Goal: Transaction & Acquisition: Book appointment/travel/reservation

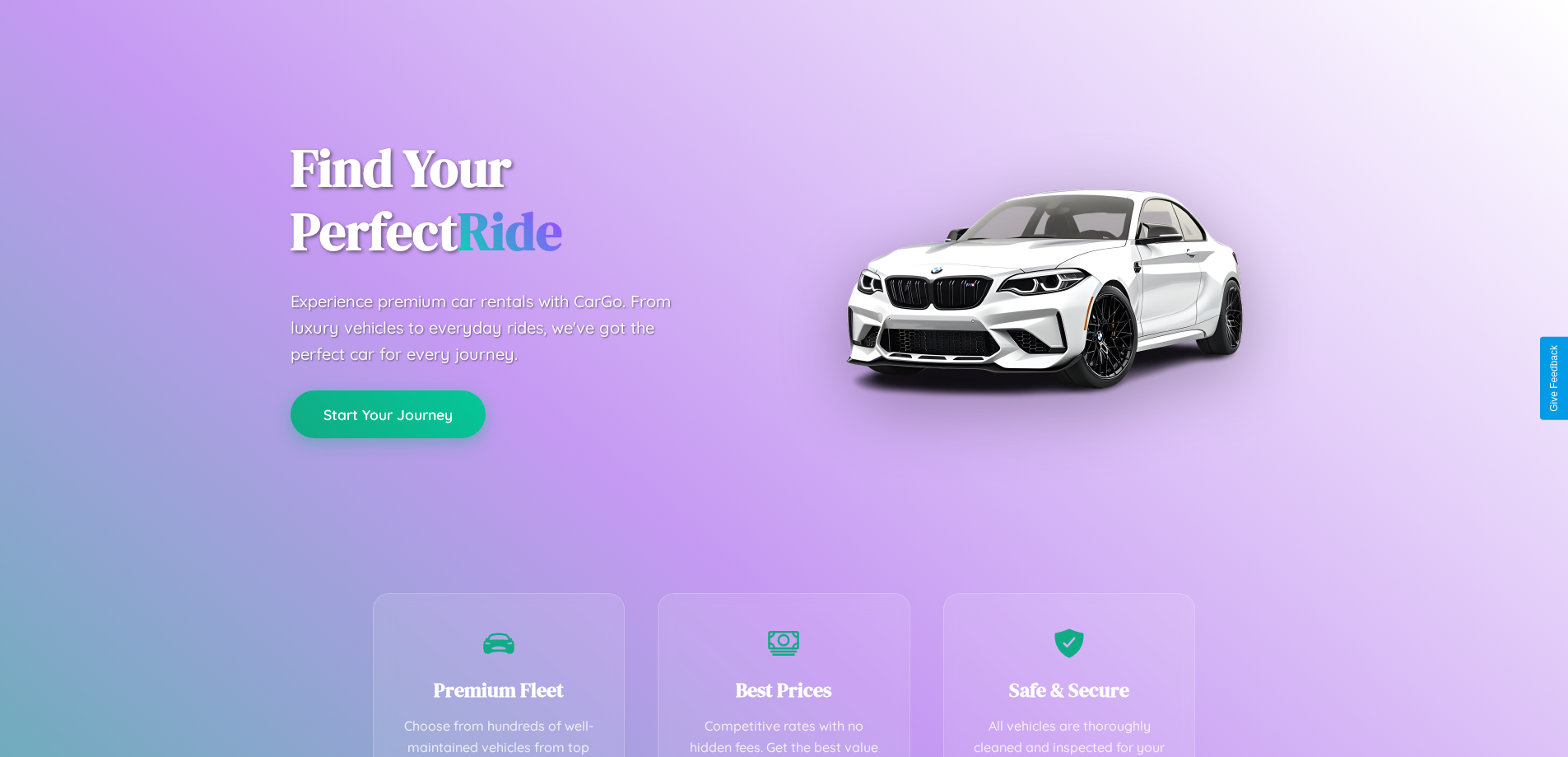
click at [388, 415] on button "Start Your Journey" at bounding box center [388, 414] width 195 height 48
click at [388, 414] on button "Start Your Journey" at bounding box center [388, 414] width 195 height 48
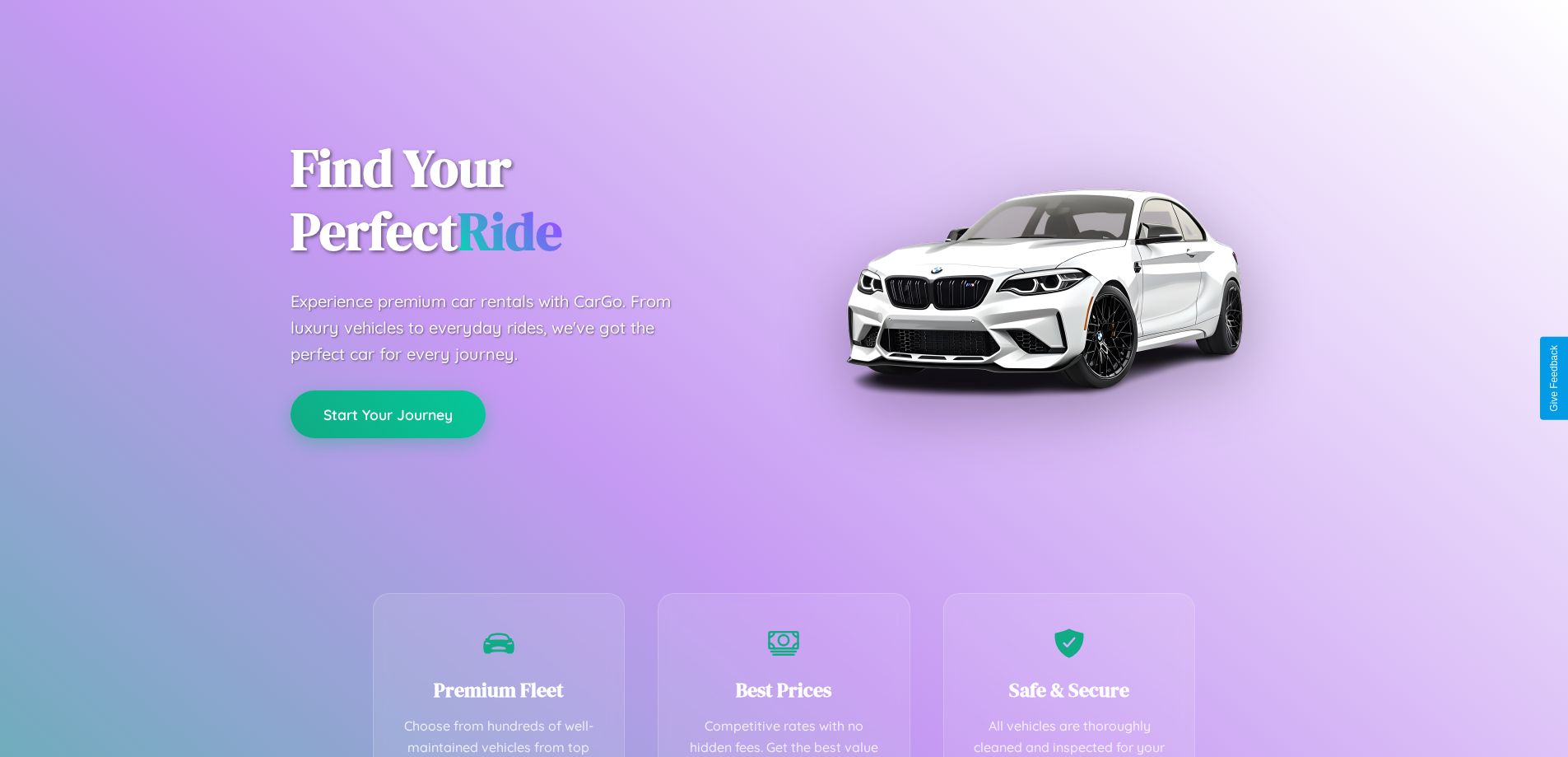
click at [388, 414] on button "Start Your Journey" at bounding box center [388, 414] width 195 height 48
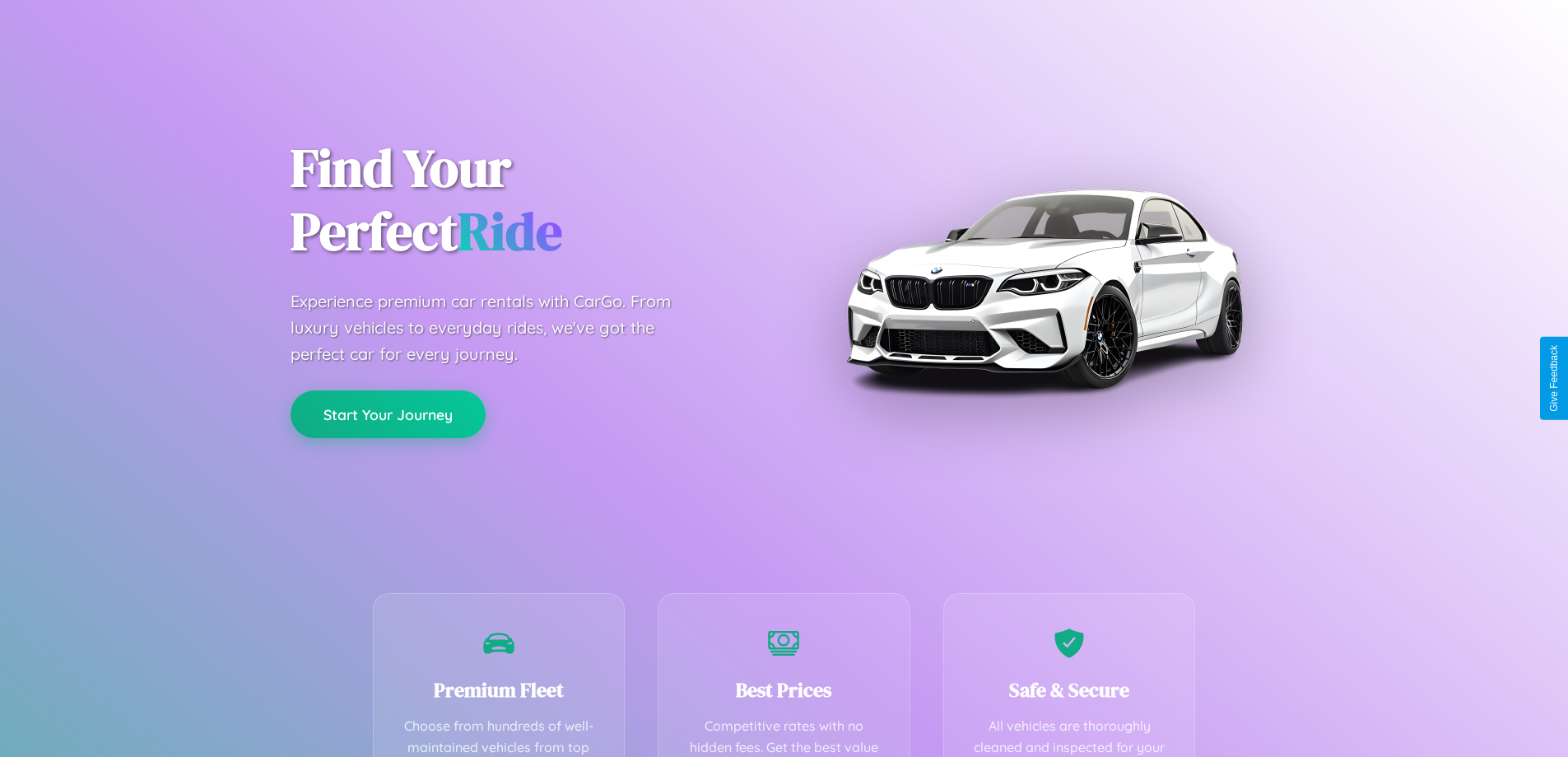
click at [388, 414] on button "Start Your Journey" at bounding box center [388, 414] width 195 height 48
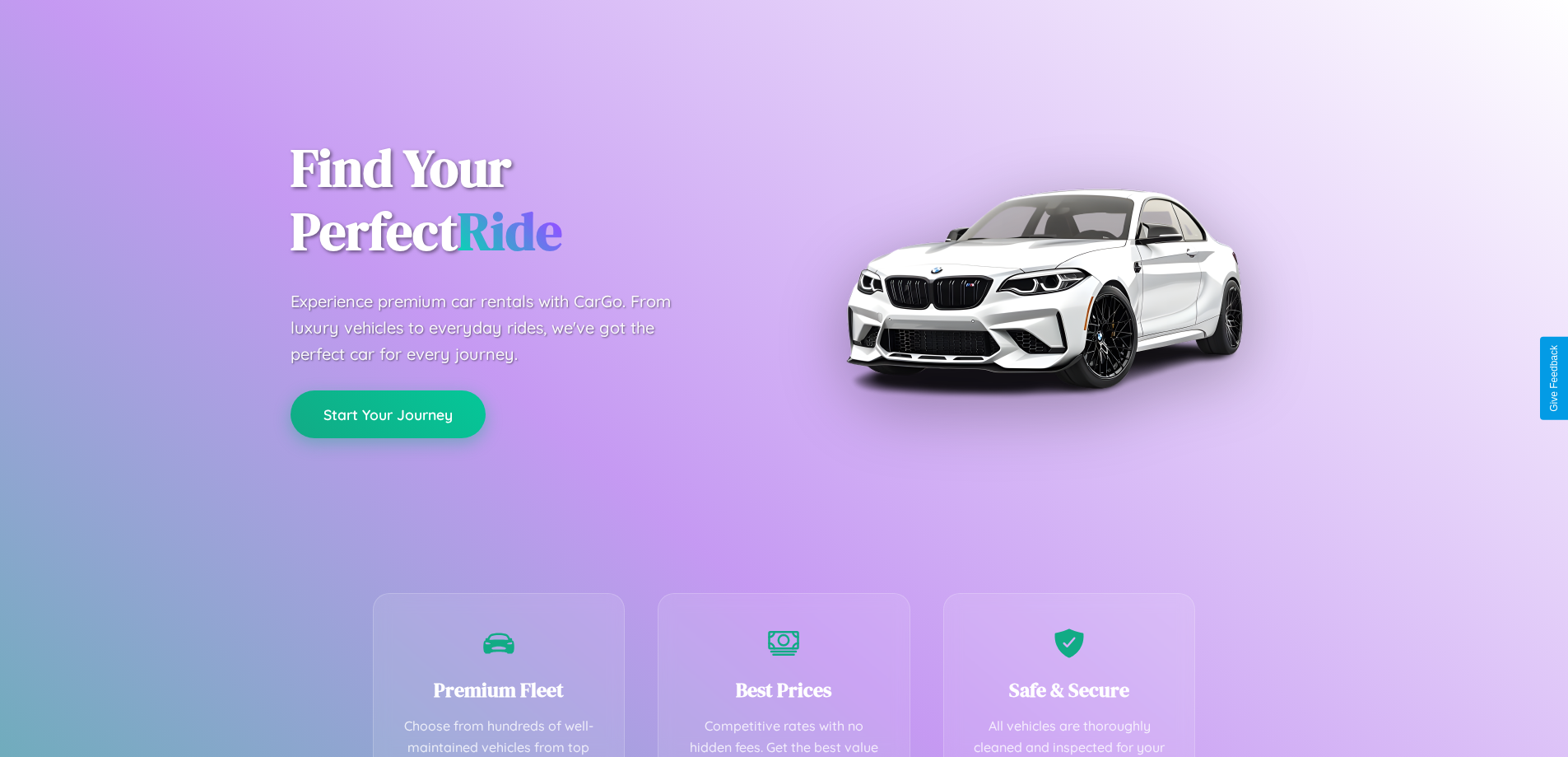
click at [388, 414] on button "Start Your Journey" at bounding box center [388, 414] width 195 height 48
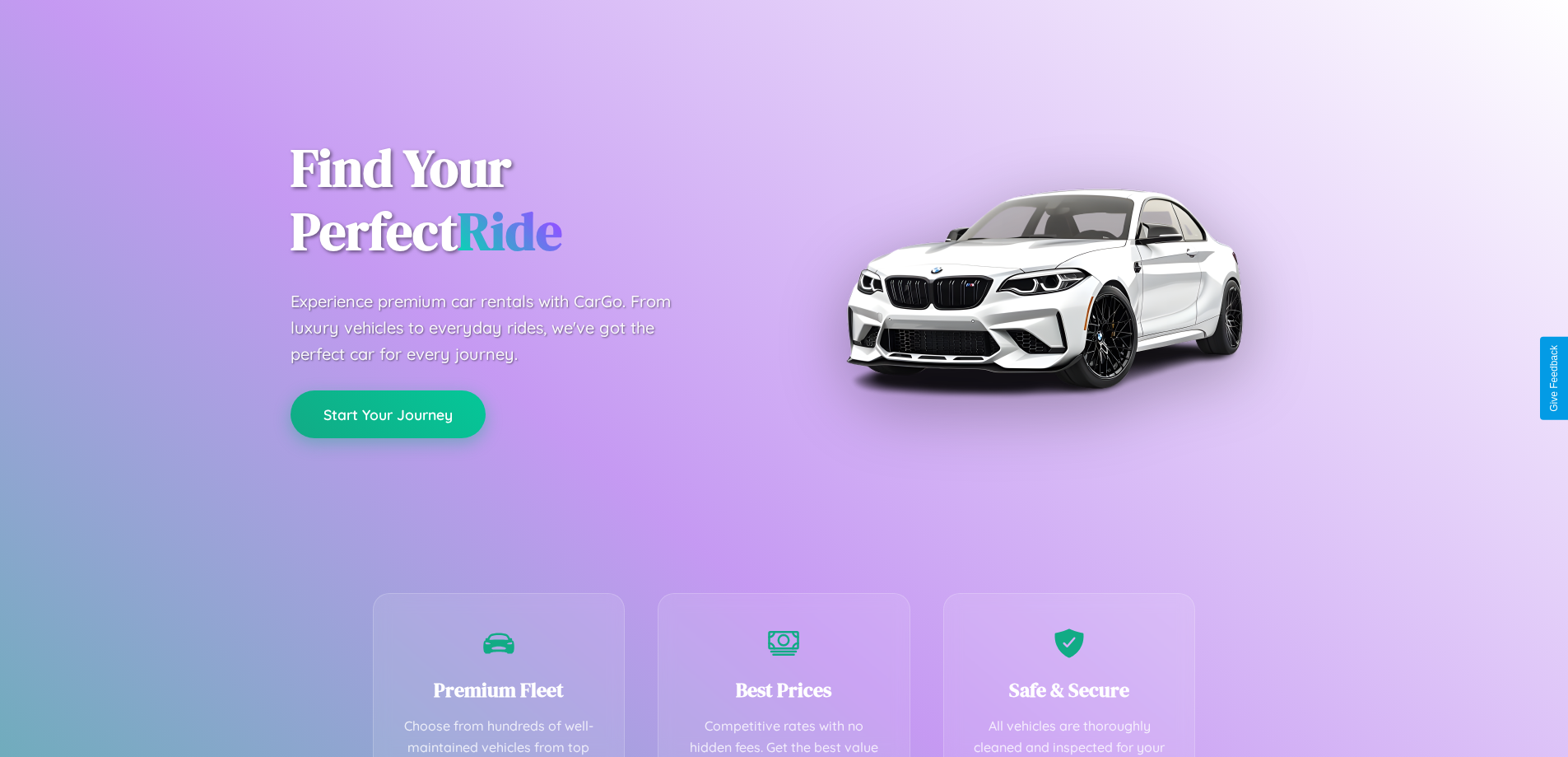
click at [388, 414] on button "Start Your Journey" at bounding box center [388, 414] width 195 height 48
